Goal: Task Accomplishment & Management: Manage account settings

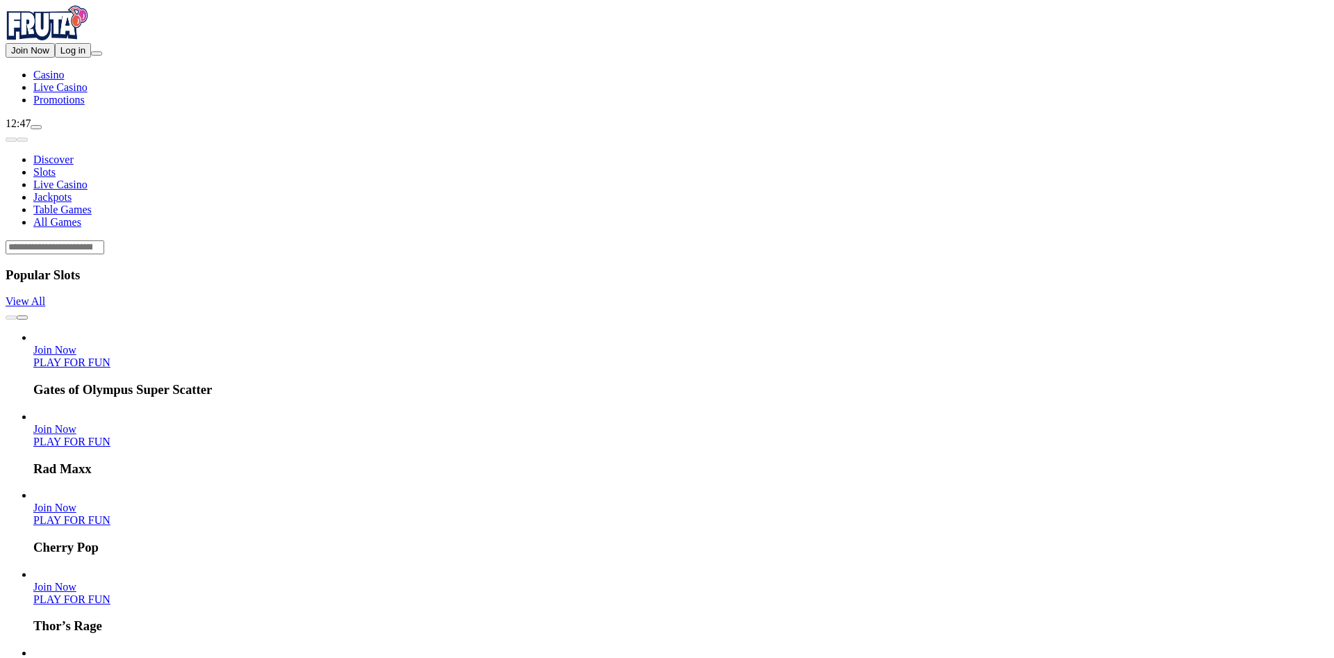
click at [113, 58] on div "Join Now Log in" at bounding box center [667, 50] width 1323 height 15
click at [91, 58] on button "Log in" at bounding box center [73, 50] width 36 height 15
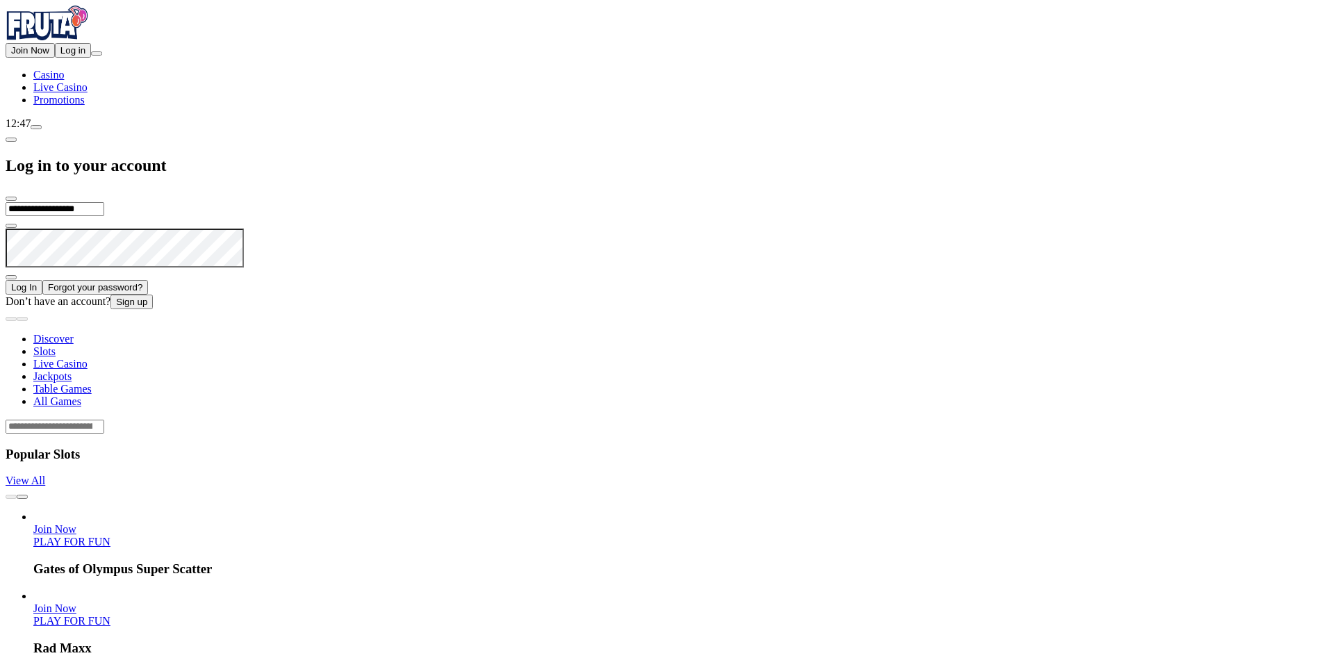
type input "**********"
click at [37, 282] on span "Log In" at bounding box center [24, 287] width 26 height 10
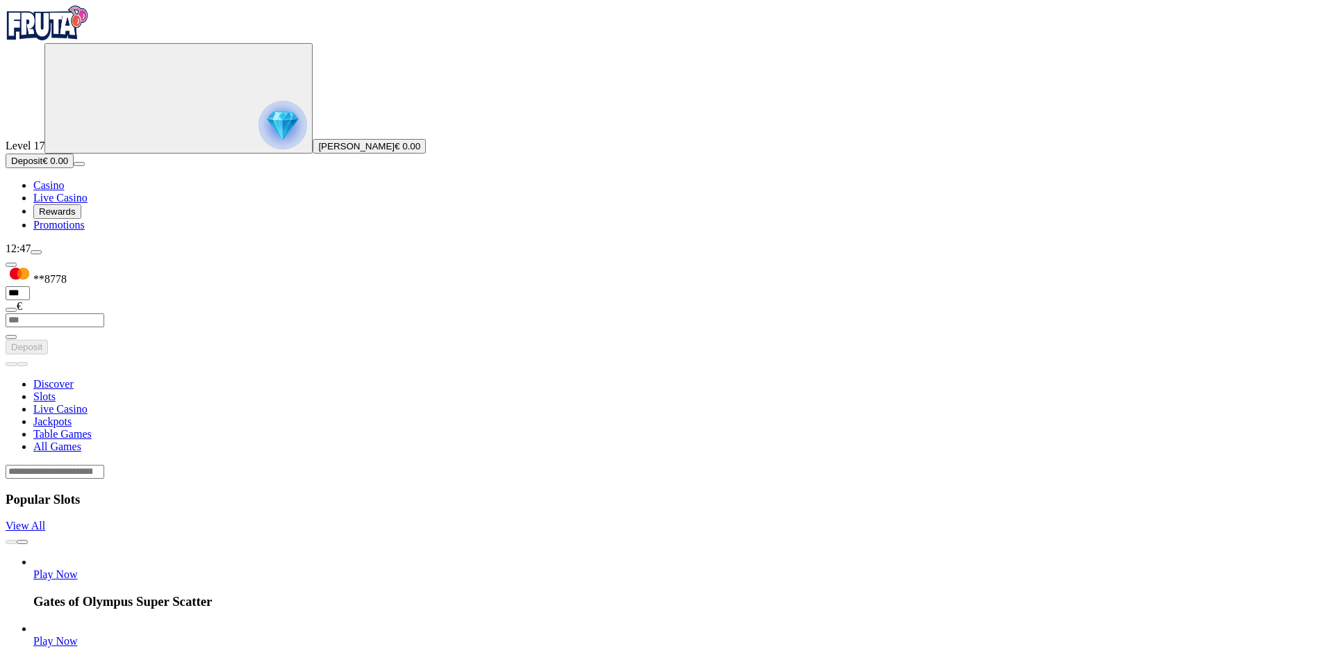
click at [258, 142] on img "Primary" at bounding box center [282, 125] width 49 height 49
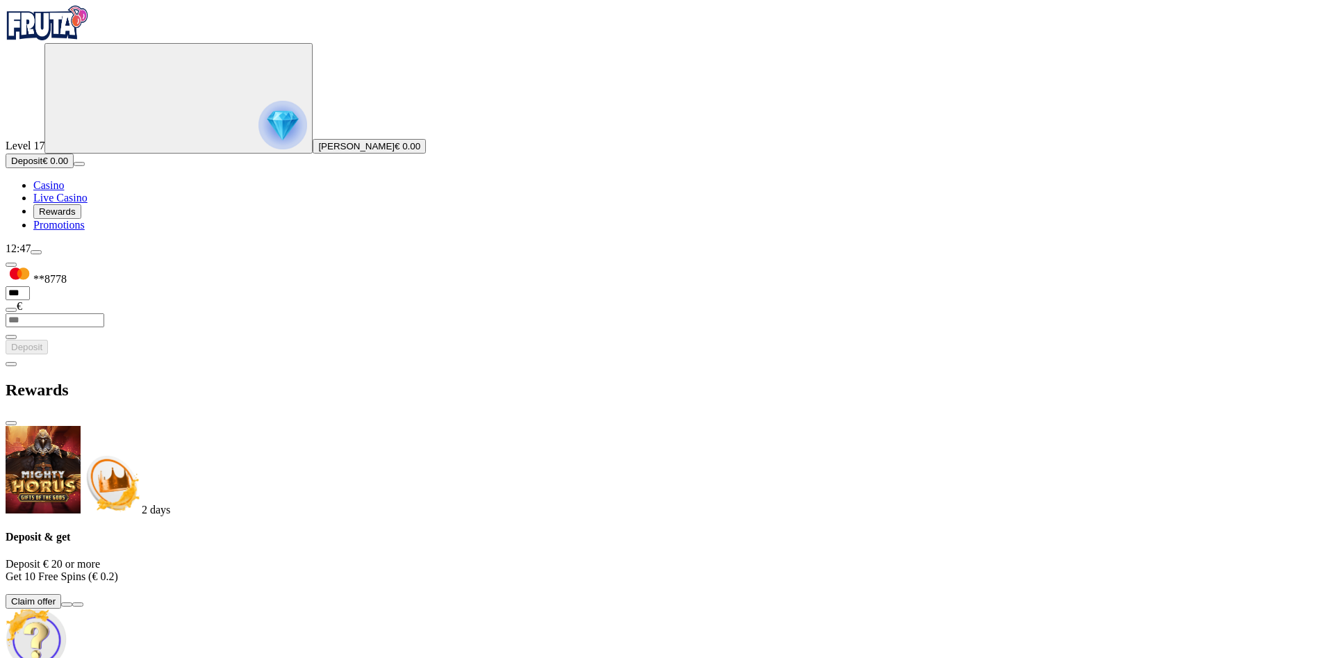
click at [11, 364] on span "chevron-left icon" at bounding box center [11, 364] width 0 height 0
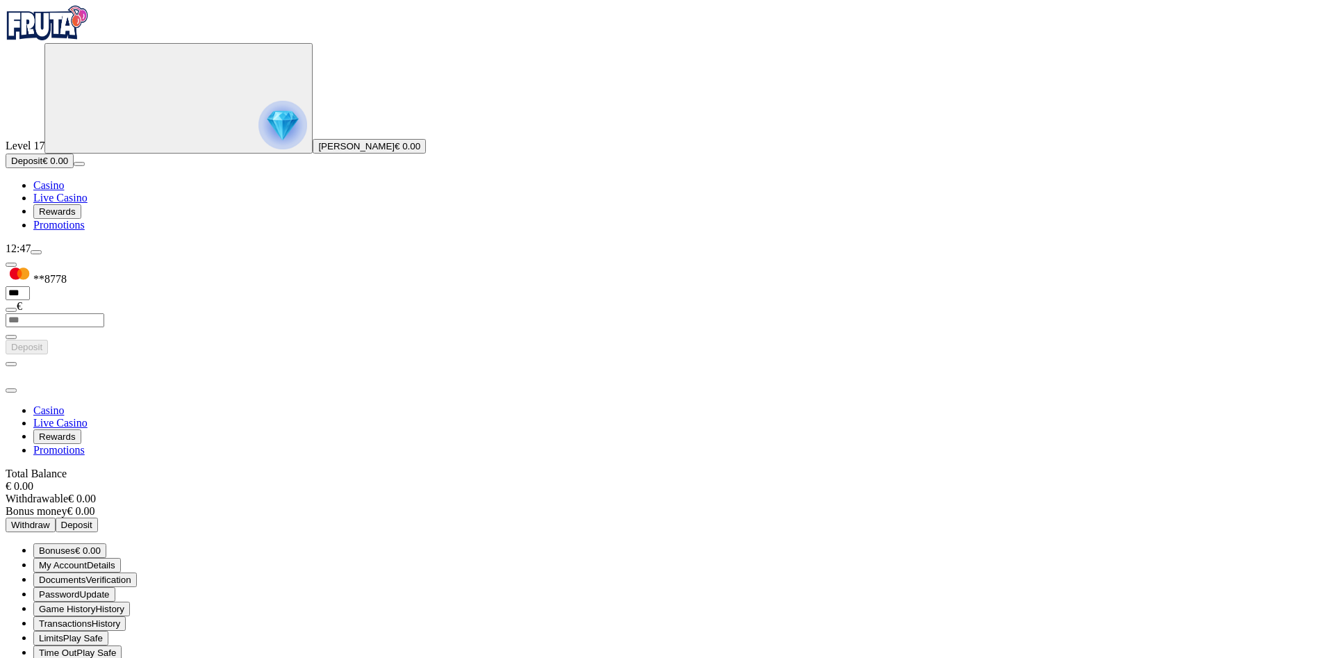
click at [258, 140] on img "Primary" at bounding box center [282, 125] width 49 height 49
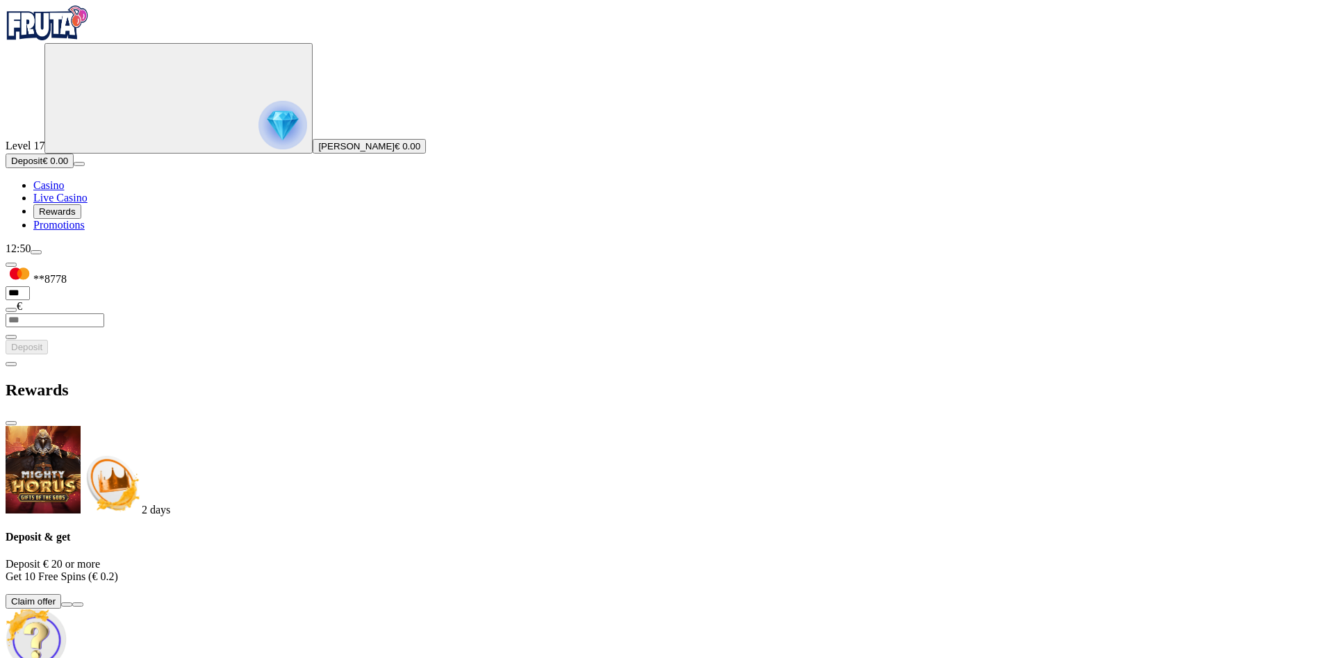
click at [72, 602] on button at bounding box center [66, 604] width 11 height 4
